Goal: Find specific page/section: Find specific page/section

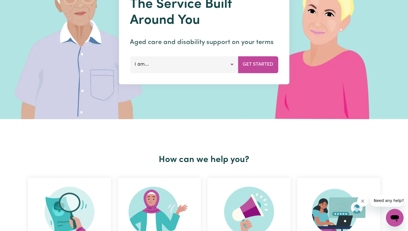
scroll to position [166, 0]
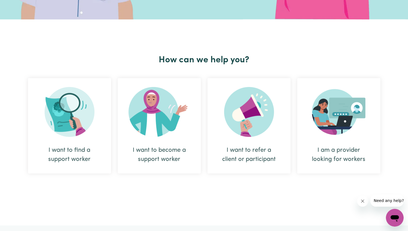
click at [148, 212] on div "How can we help you? I want to find a support worker I want to become a support…" at bounding box center [204, 122] width 359 height 206
click at [85, 139] on div "I want to find a support worker" at bounding box center [69, 125] width 83 height 95
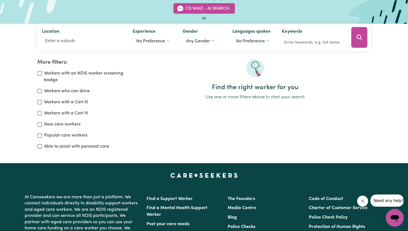
scroll to position [111, 0]
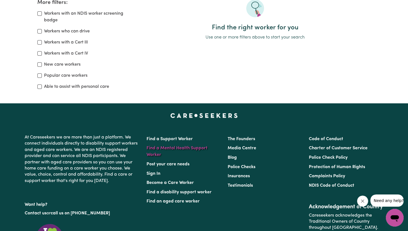
click at [197, 146] on link "Find a Mental Health Support Worker" at bounding box center [176, 151] width 61 height 11
